Goal: Task Accomplishment & Management: Use online tool/utility

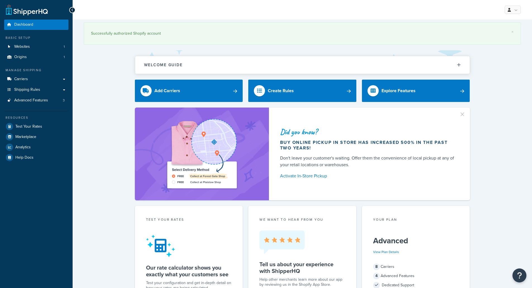
click at [59, 90] on link "Shipping Rules" at bounding box center [36, 90] width 64 height 10
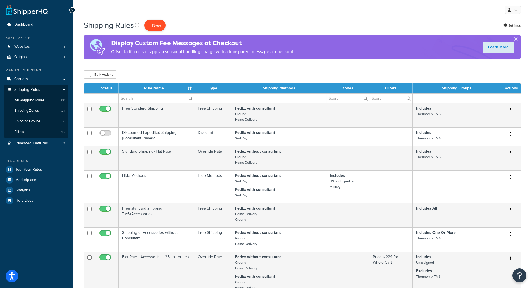
click at [152, 25] on p "+ New" at bounding box center [154, 25] width 21 height 11
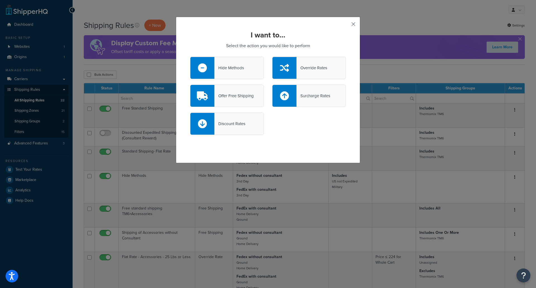
click at [346, 25] on button "button" at bounding box center [344, 25] width 1 height 1
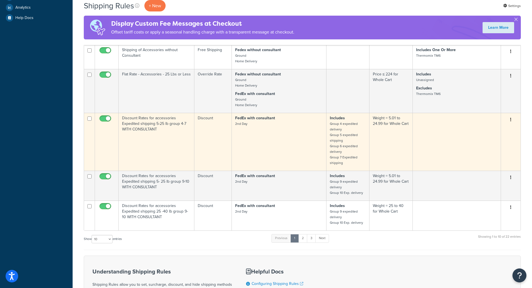
scroll to position [195, 0]
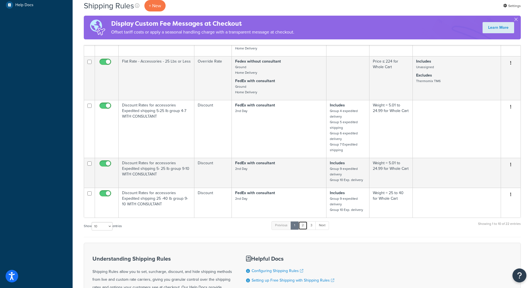
click at [305, 226] on link "2" at bounding box center [302, 225] width 9 height 8
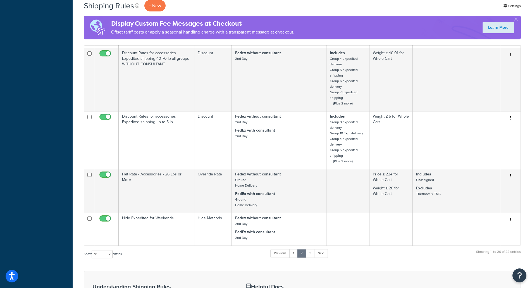
scroll to position [502, 0]
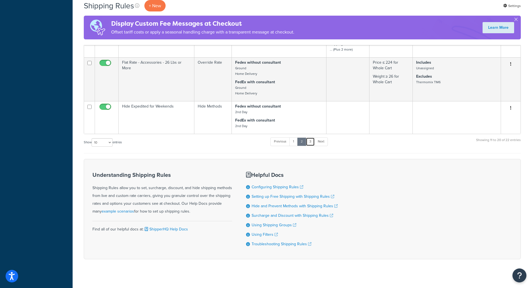
click at [313, 140] on link "3" at bounding box center [310, 141] width 9 height 8
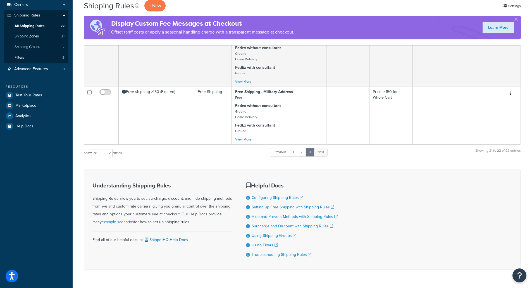
scroll to position [0, 0]
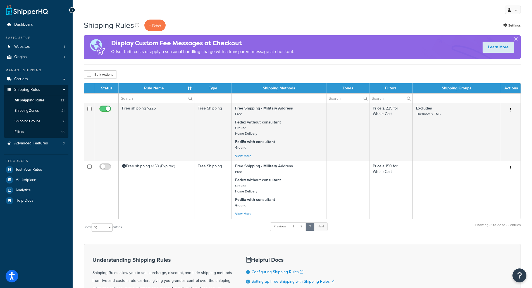
click at [195, 11] on div "My Profile Billing Global Settings Contact Us Logout" at bounding box center [302, 10] width 459 height 20
click at [42, 111] on link "Shipping Zones 21" at bounding box center [36, 111] width 64 height 10
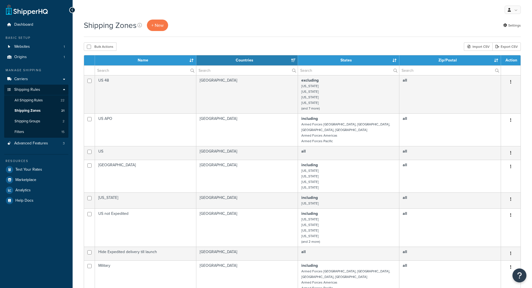
select select "15"
click at [37, 99] on span "All Shipping Rules" at bounding box center [29, 100] width 28 height 5
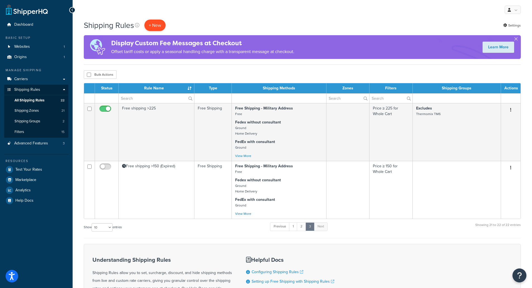
click at [159, 22] on p "+ New" at bounding box center [154, 25] width 21 height 11
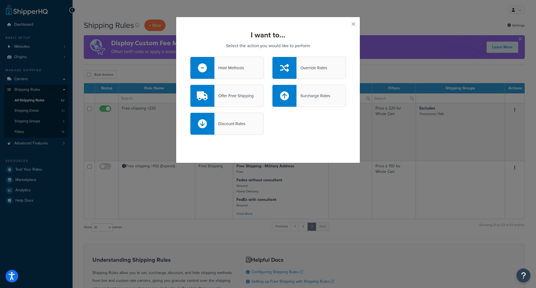
click at [308, 70] on div "Override Rates" at bounding box center [311, 68] width 31 height 8
click at [0, 0] on input "Override Rates" at bounding box center [0, 0] width 0 height 0
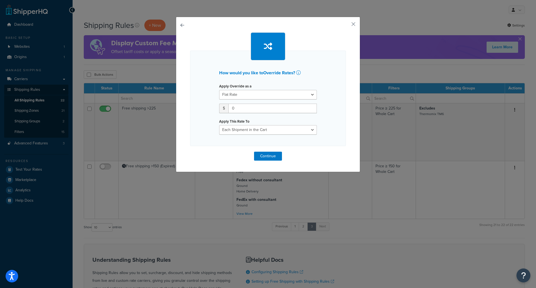
click at [177, 22] on div "How would you like to Override Rates ? Apply Override as a Flat Rate Percentage…" at bounding box center [268, 94] width 184 height 155
click at [190, 152] on button "button" at bounding box center [190, 152] width 0 height 0
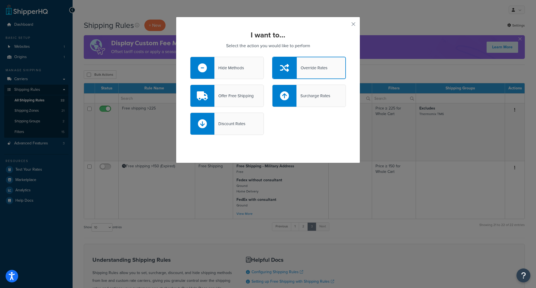
click at [227, 66] on div "Hide Methods" at bounding box center [229, 68] width 30 height 8
click at [0, 0] on input "Hide Methods" at bounding box center [0, 0] width 0 height 0
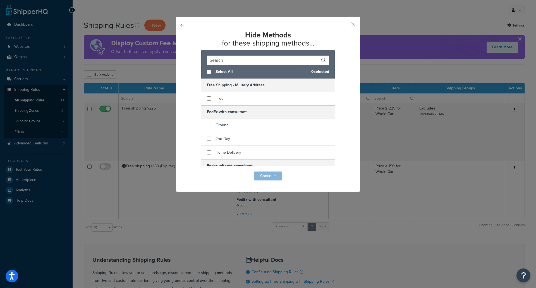
click at [190, 171] on button "button" at bounding box center [190, 171] width 0 height 0
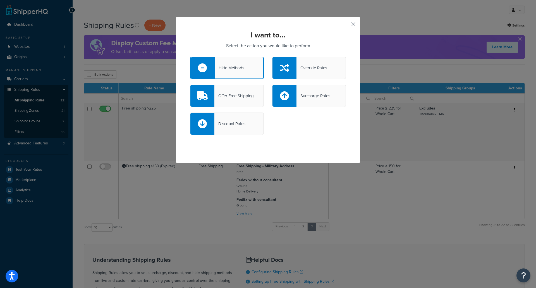
click at [346, 26] on button "button" at bounding box center [344, 25] width 1 height 1
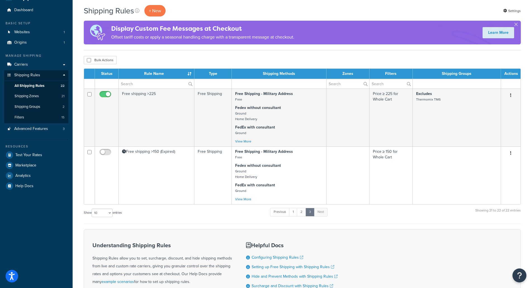
scroll to position [28, 0]
